Goal: Information Seeking & Learning: Learn about a topic

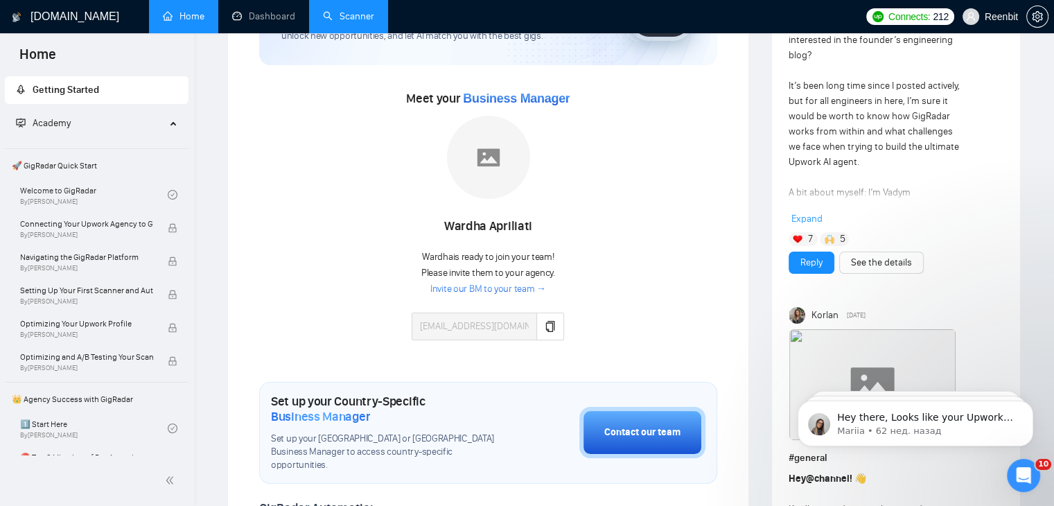
click at [343, 12] on link "Scanner" at bounding box center [348, 16] width 51 height 12
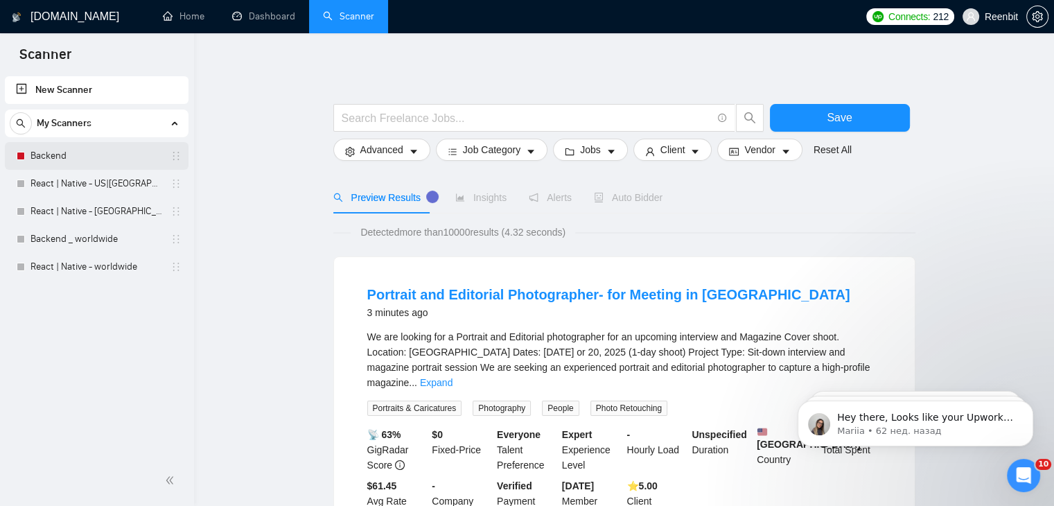
click at [73, 156] on link "Backend" at bounding box center [96, 156] width 132 height 28
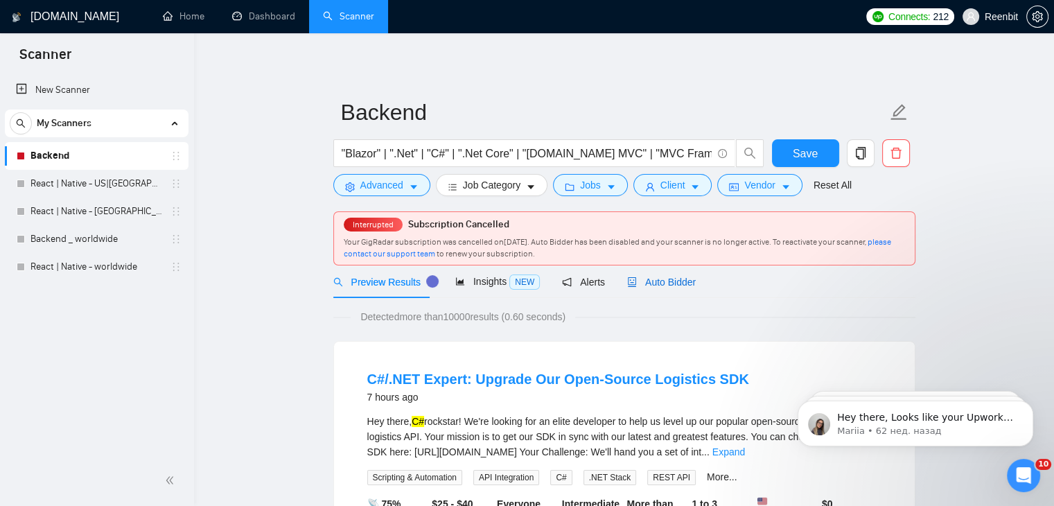
click at [651, 286] on span "Auto Bidder" at bounding box center [661, 282] width 69 height 11
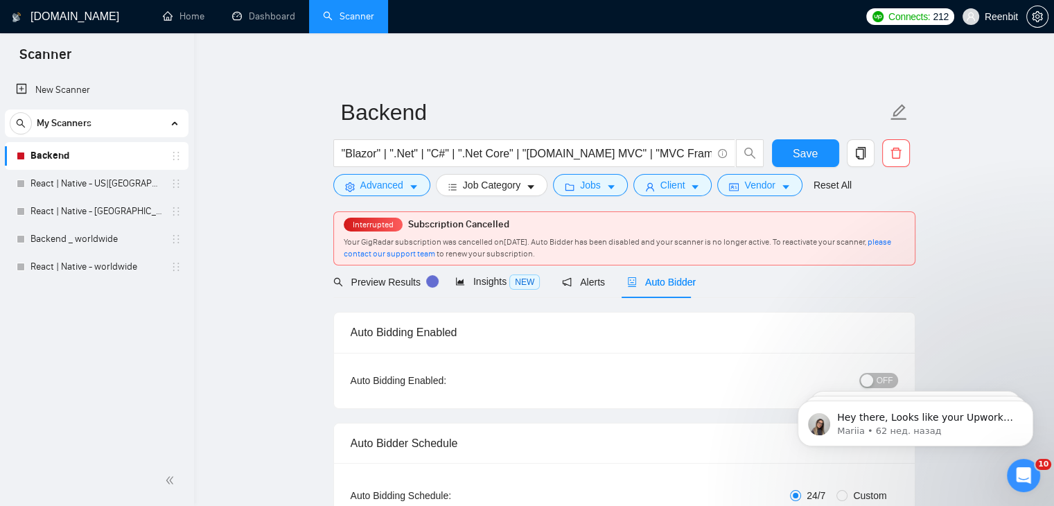
radio input "false"
radio input "true"
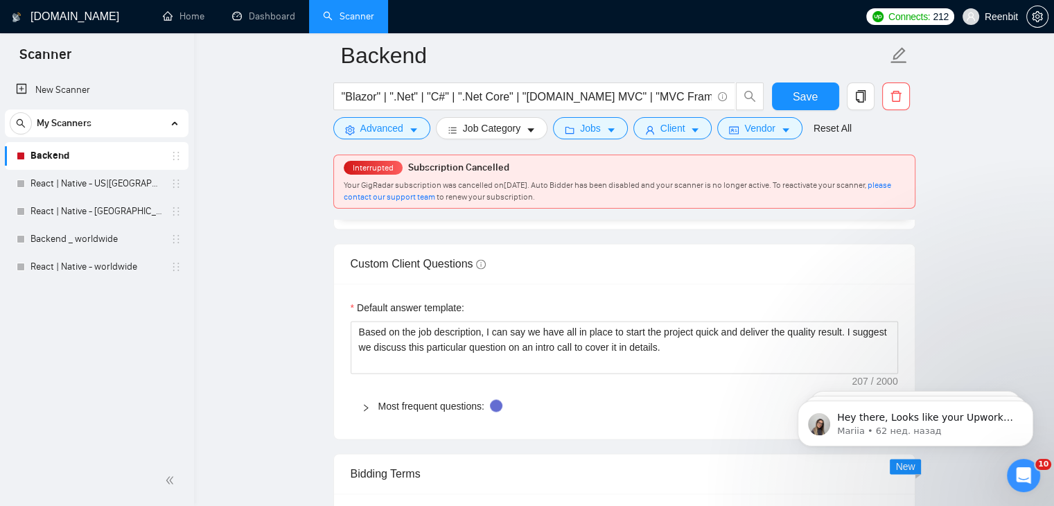
scroll to position [2075, 0]
click at [365, 402] on icon "right" at bounding box center [366, 406] width 8 height 8
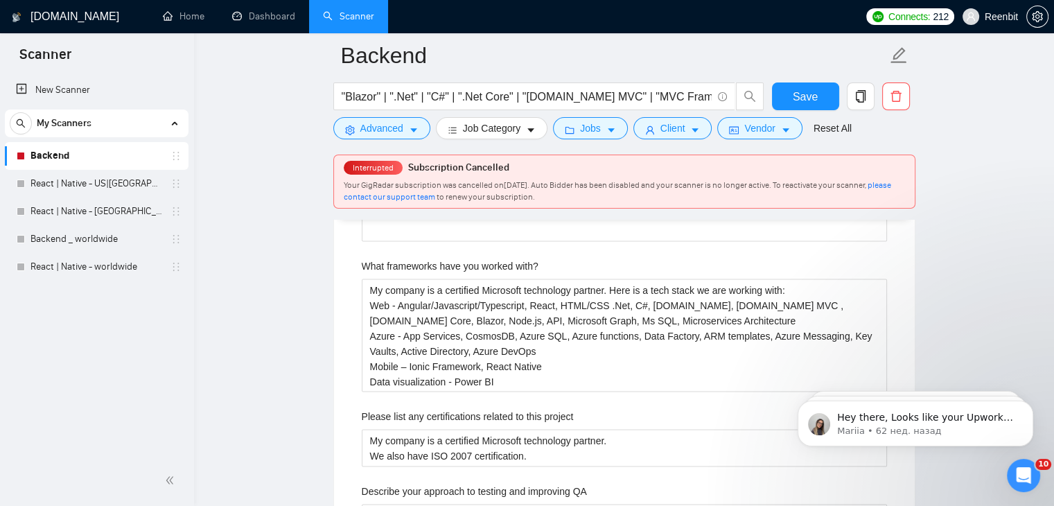
scroll to position [2439, 0]
drag, startPoint x: 538, startPoint y: 231, endPoint x: 376, endPoint y: 236, distance: 162.2
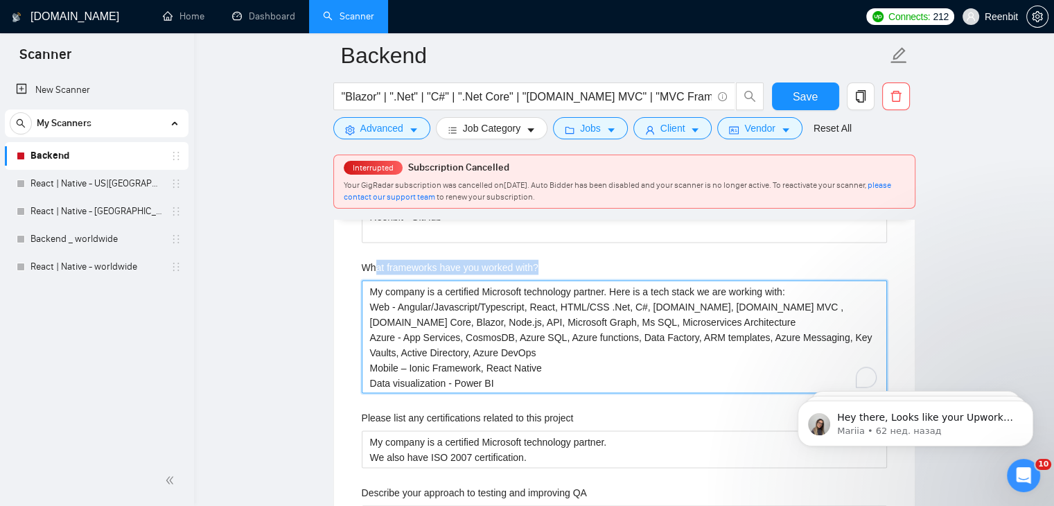
click at [668, 304] on with\? "My company is a certified Microsoft technology partner. Here is a tech stack we…" at bounding box center [624, 337] width 525 height 114
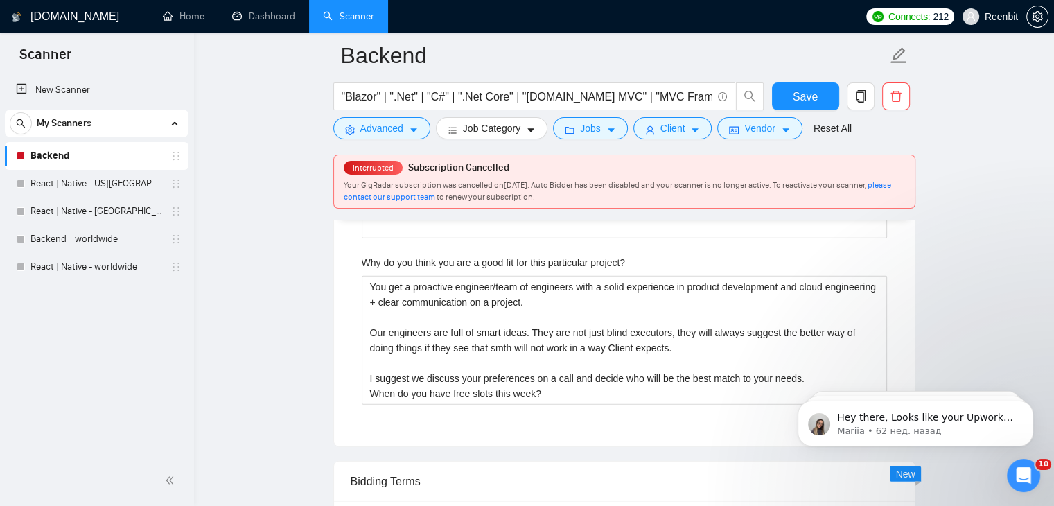
scroll to position [3396, 0]
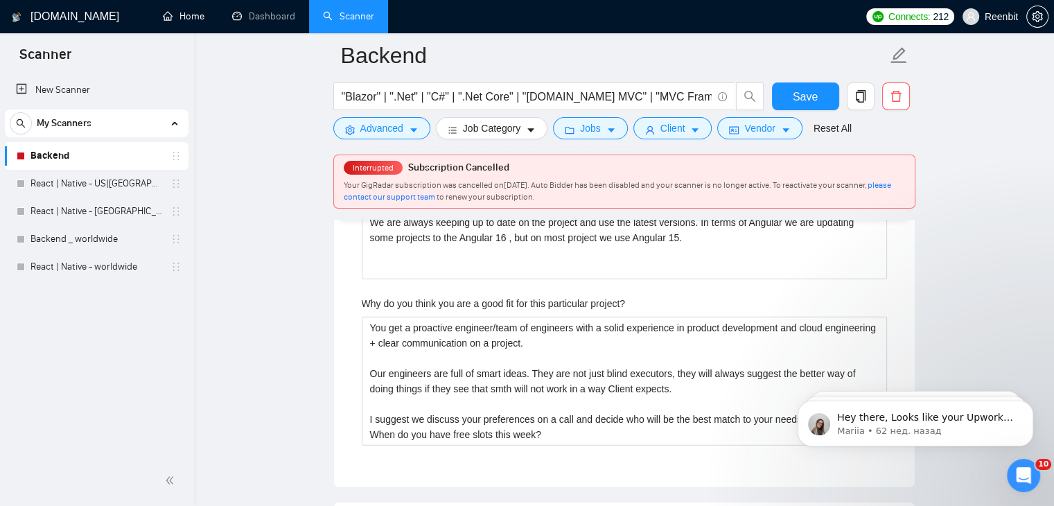
click at [177, 15] on link "Home" at bounding box center [184, 16] width 42 height 12
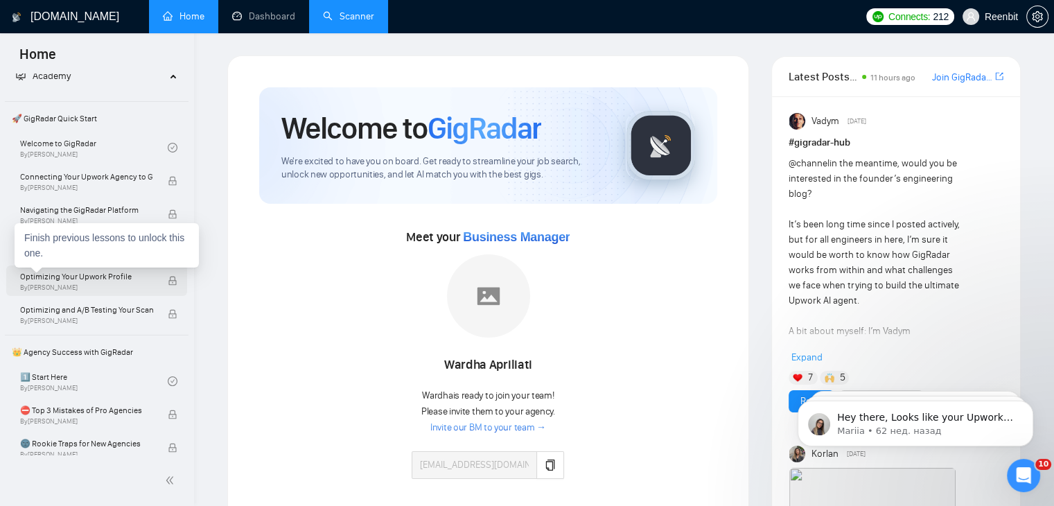
scroll to position [69, 0]
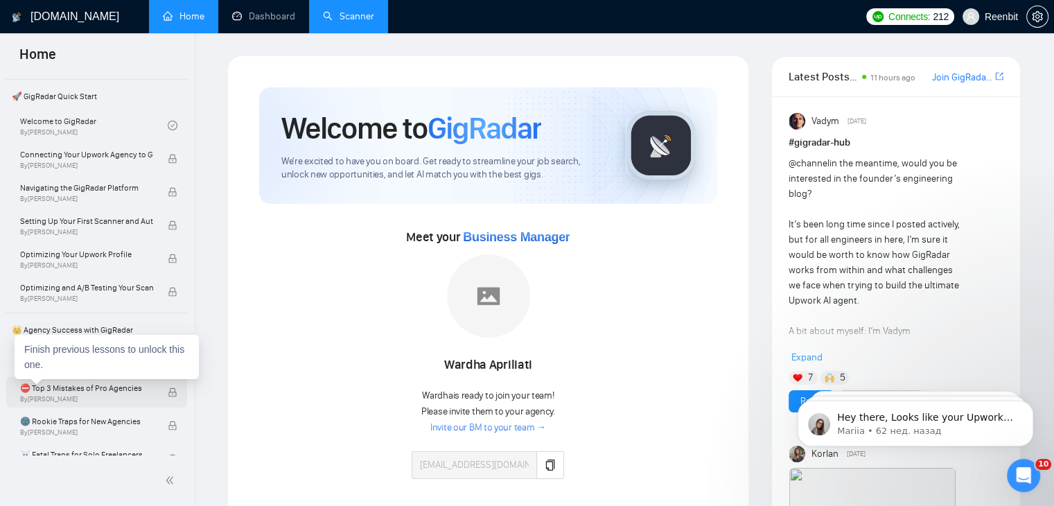
click at [73, 385] on span "⛔ Top 3 Mistakes of Pro Agencies" at bounding box center [86, 388] width 133 height 14
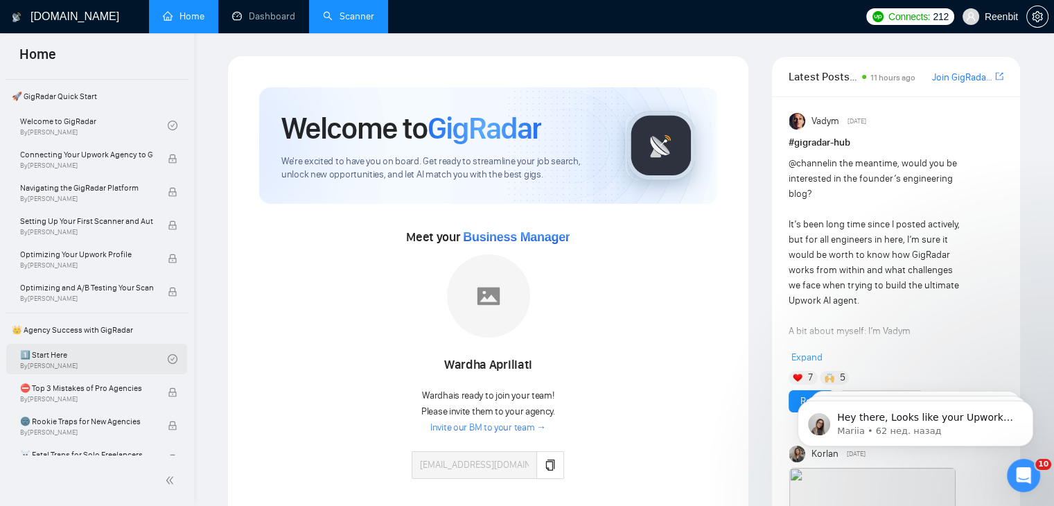
click at [172, 358] on icon "check-circle" at bounding box center [173, 359] width 10 height 10
click at [50, 356] on link "1️⃣ Start Here By [PERSON_NAME]" at bounding box center [94, 359] width 148 height 30
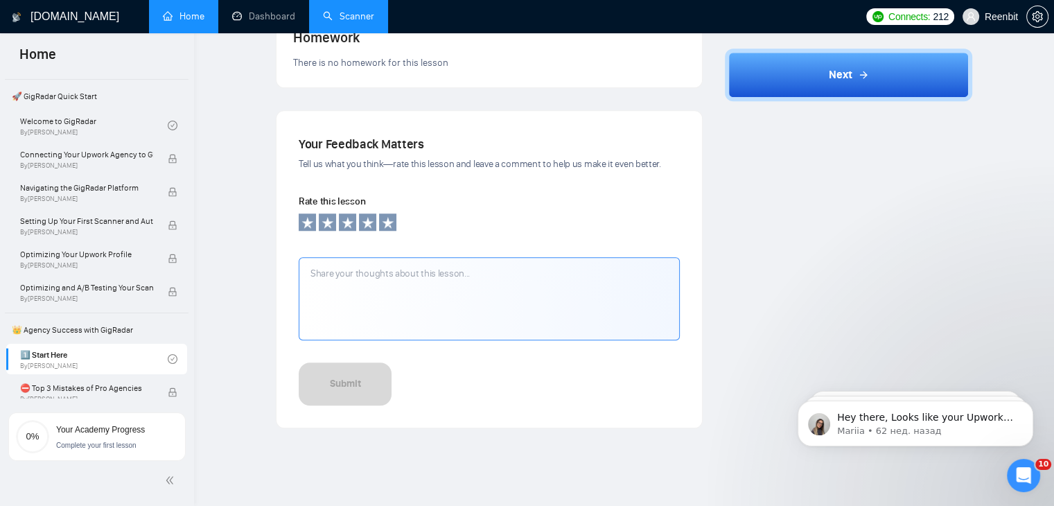
scroll to position [1178, 0]
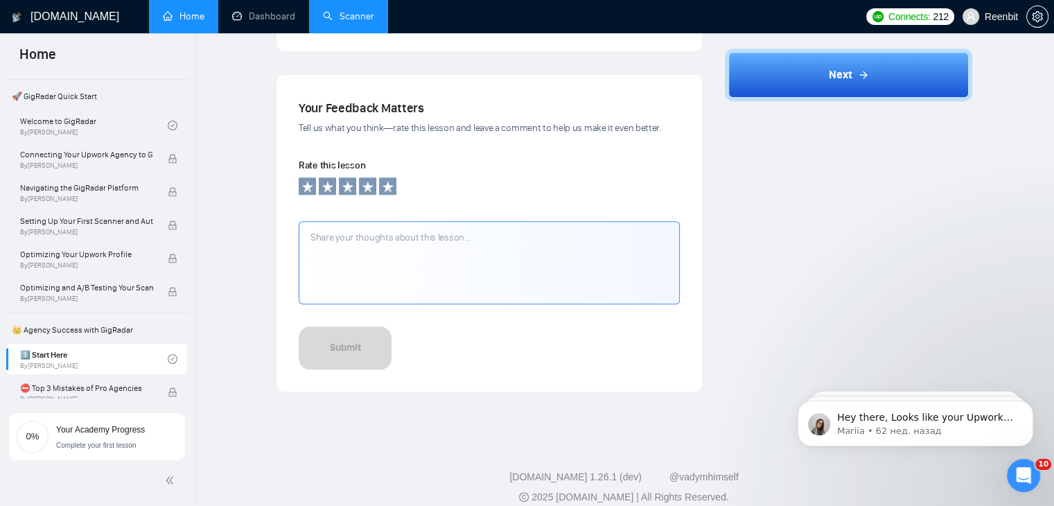
click at [427, 257] on textarea at bounding box center [489, 262] width 381 height 83
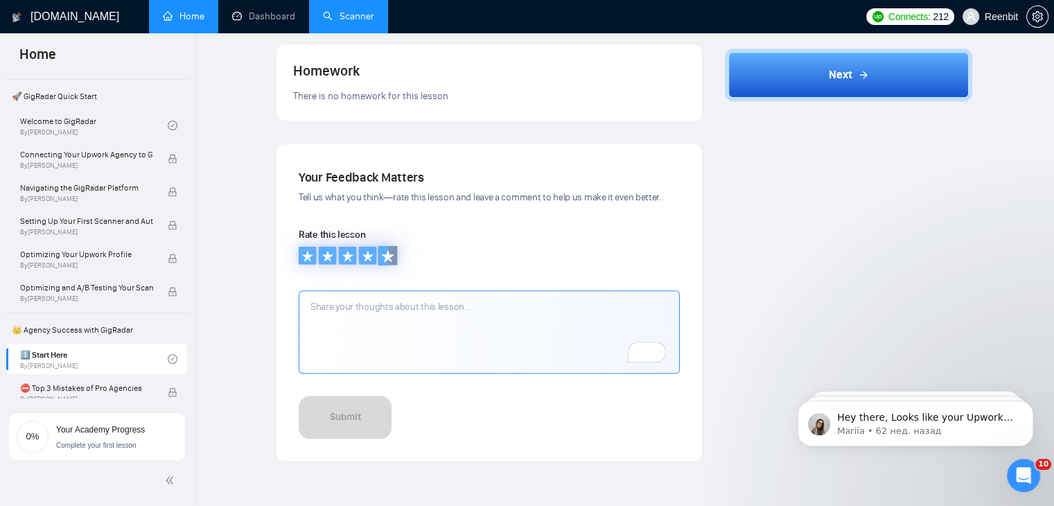
click at [387, 259] on icon at bounding box center [388, 256] width 14 height 14
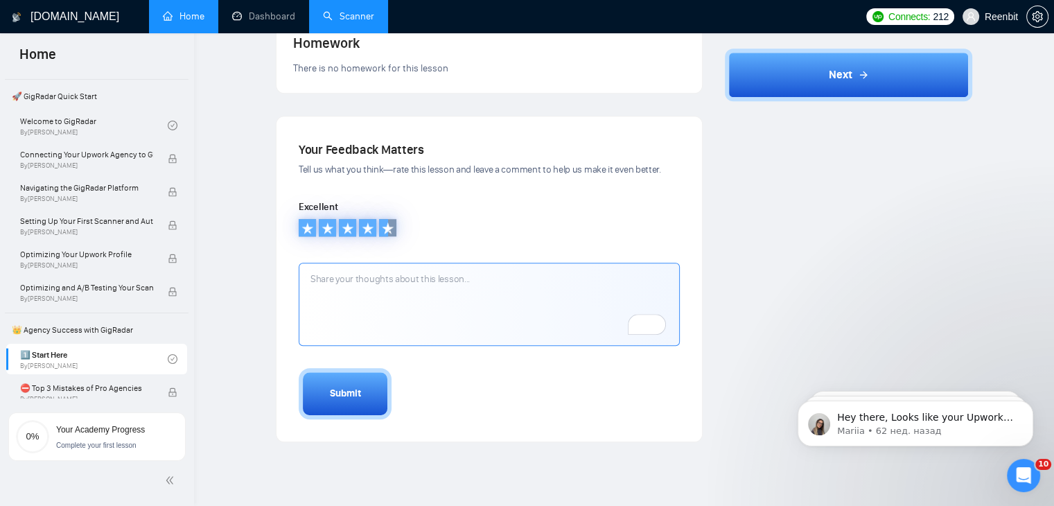
scroll to position [1178, 0]
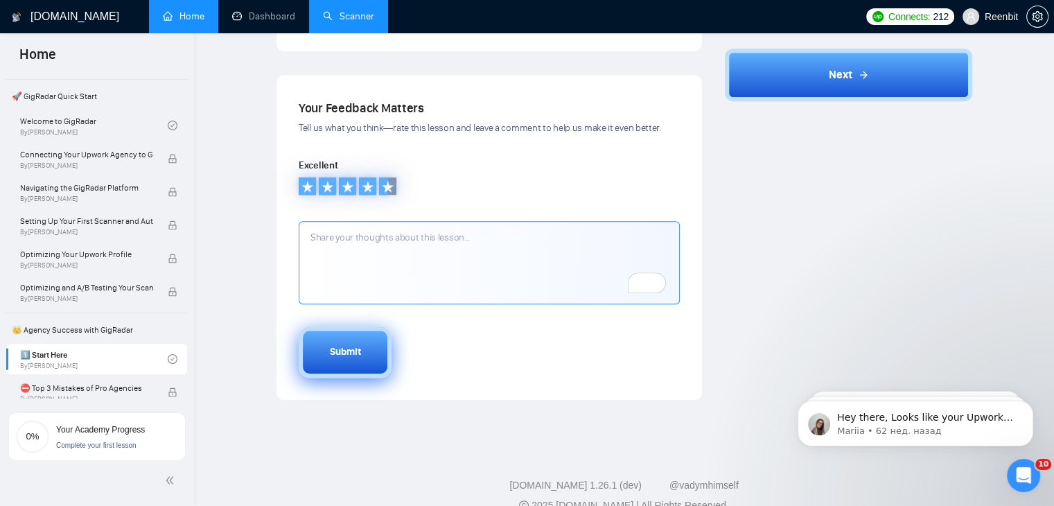
click at [369, 352] on button "Submit" at bounding box center [345, 351] width 93 height 51
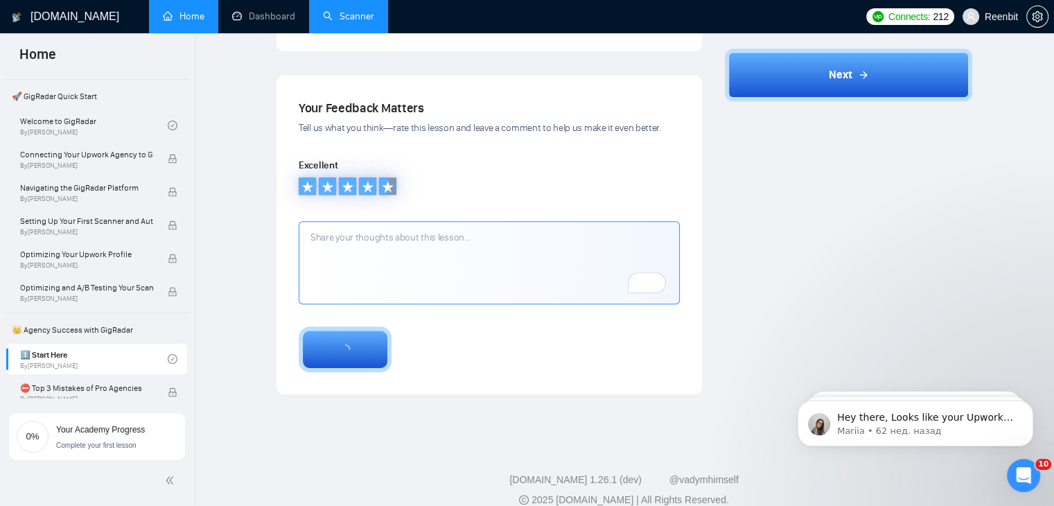
scroll to position [974, 0]
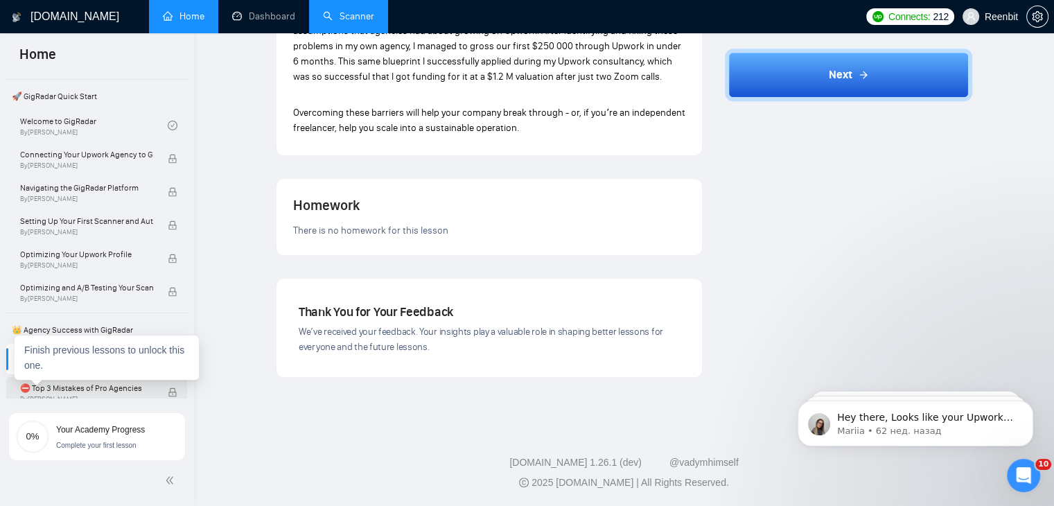
click at [94, 389] on span "⛔ Top 3 Mistakes of Pro Agencies" at bounding box center [86, 388] width 133 height 14
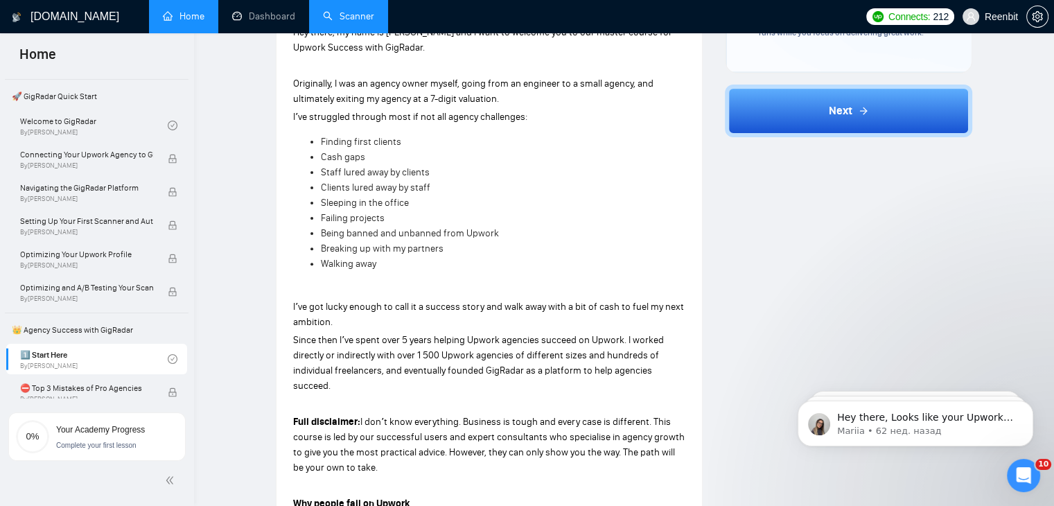
scroll to position [143, 0]
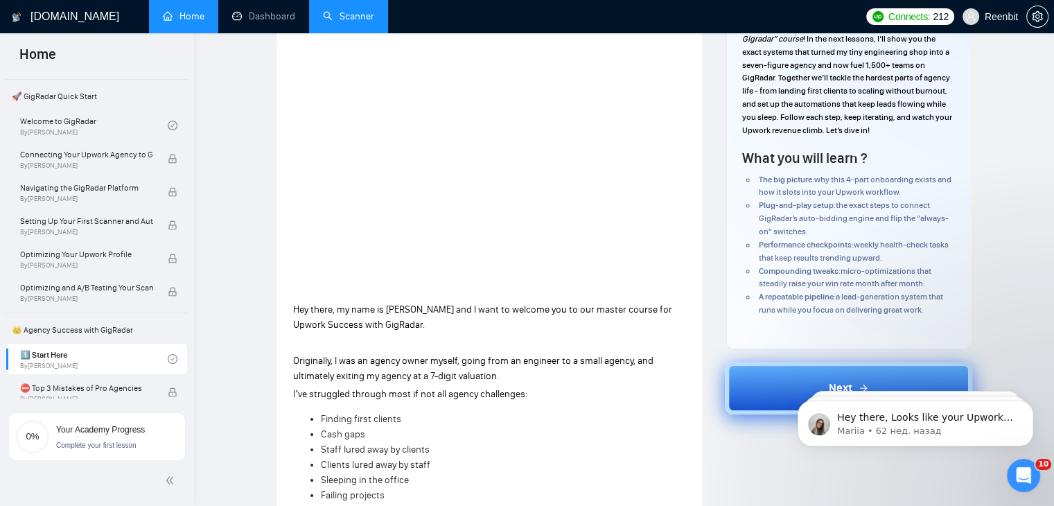
click at [766, 389] on button "Next" at bounding box center [848, 388] width 247 height 53
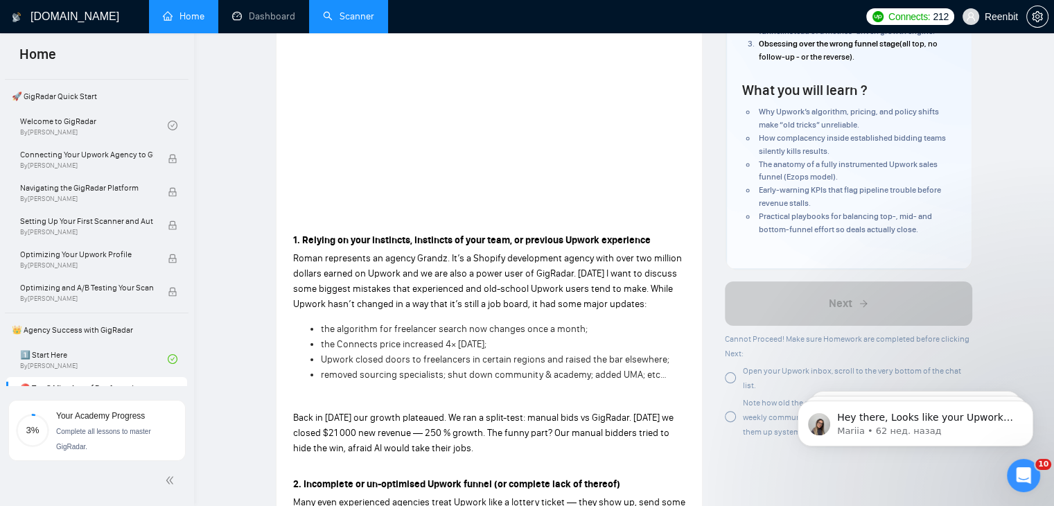
scroll to position [277, 0]
